Goal: Information Seeking & Learning: Learn about a topic

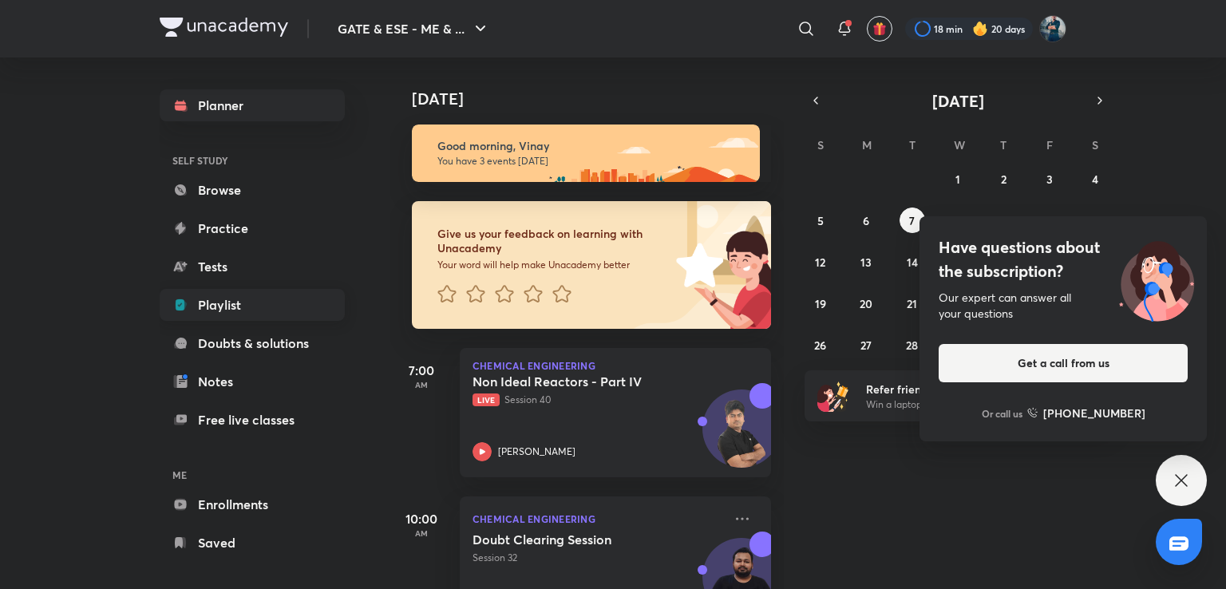
click at [248, 295] on link "Playlist" at bounding box center [252, 305] width 185 height 32
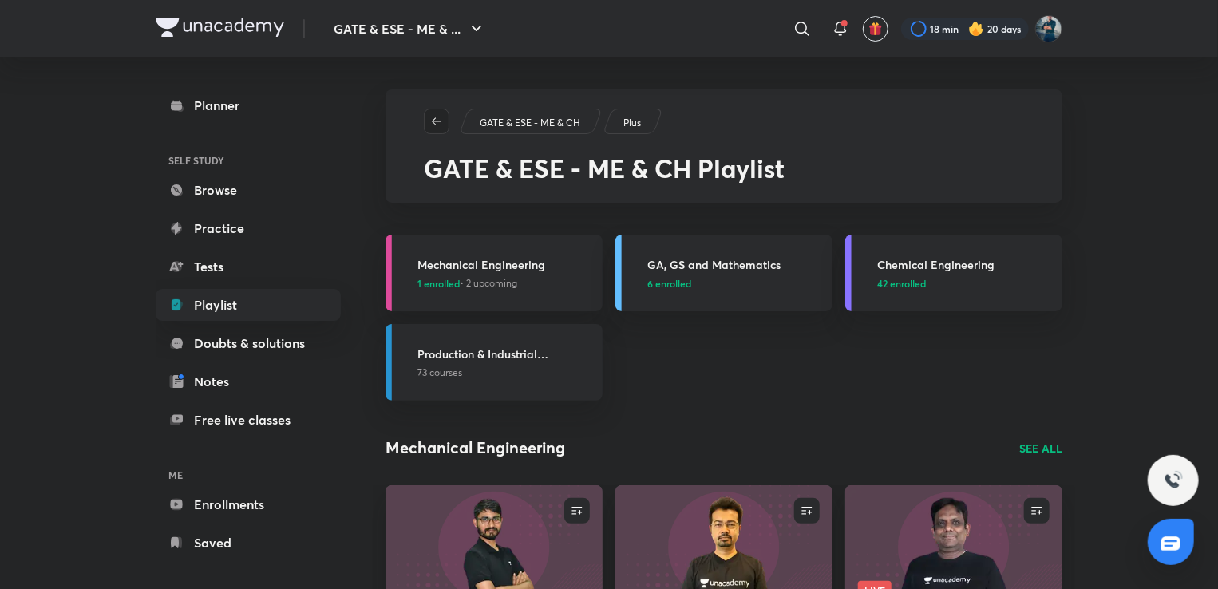
click at [437, 119] on icon "button" at bounding box center [436, 121] width 13 height 13
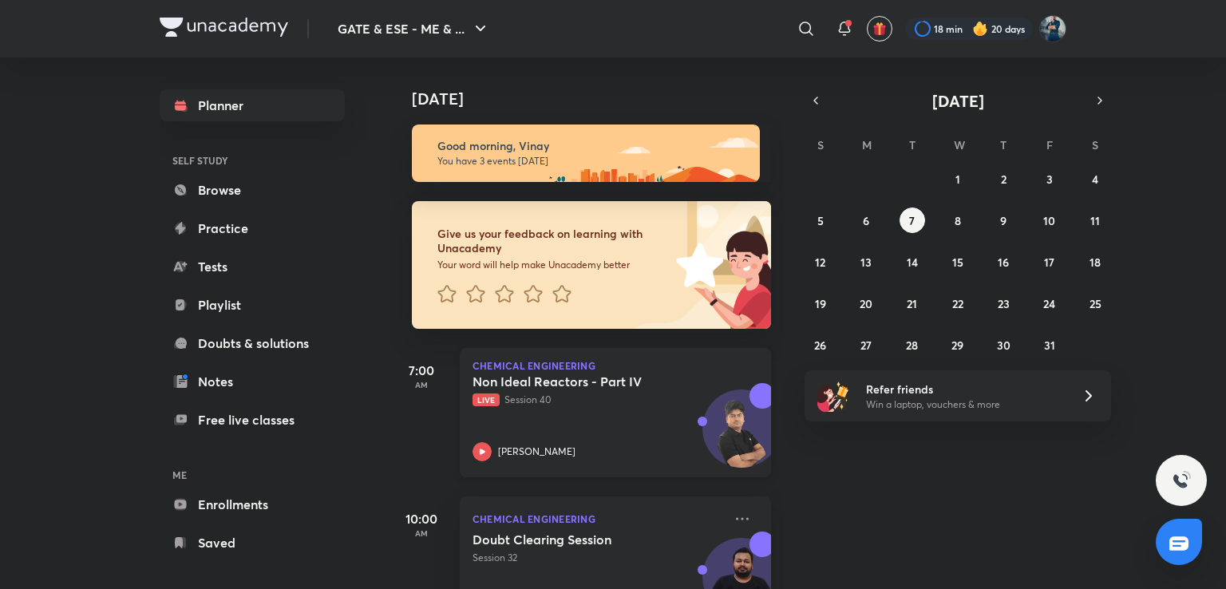
scroll to position [211, 0]
